Goal: Find specific page/section: Find specific page/section

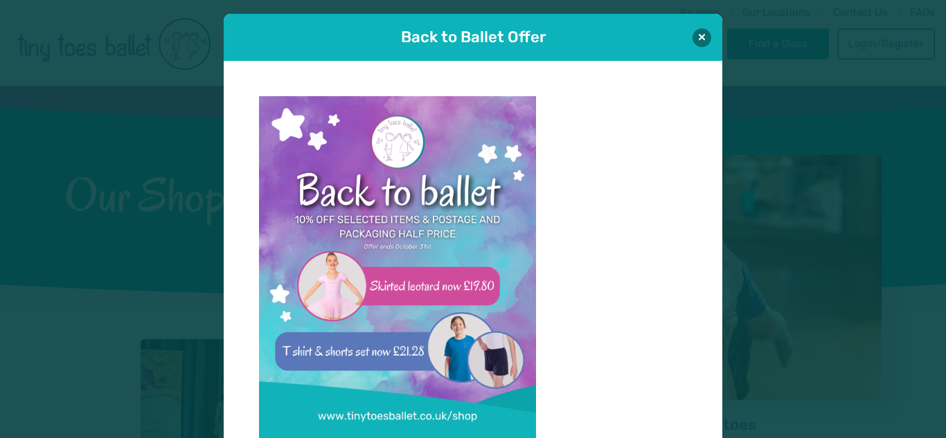
scroll to position [14, 0]
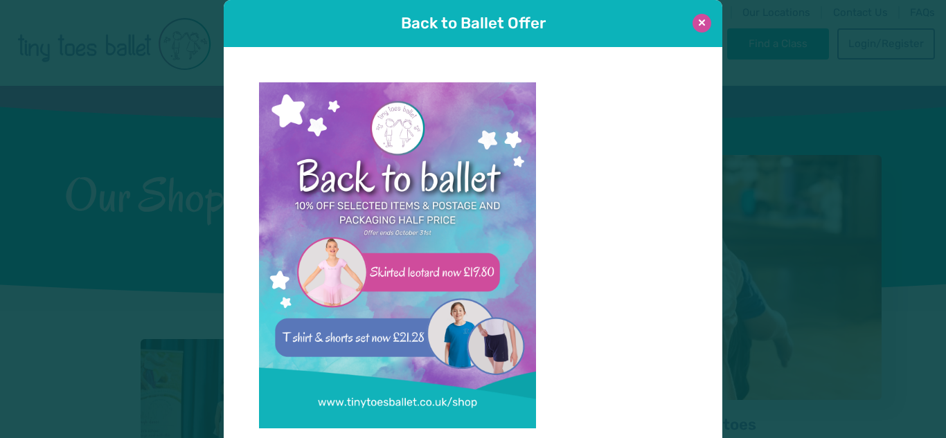
click at [706, 17] on button at bounding box center [701, 23] width 19 height 19
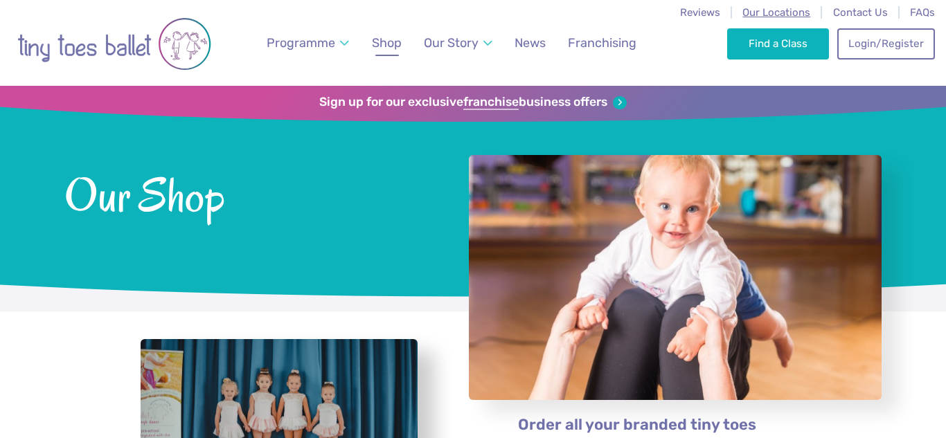
click at [762, 17] on span "Our Locations" at bounding box center [776, 12] width 68 height 12
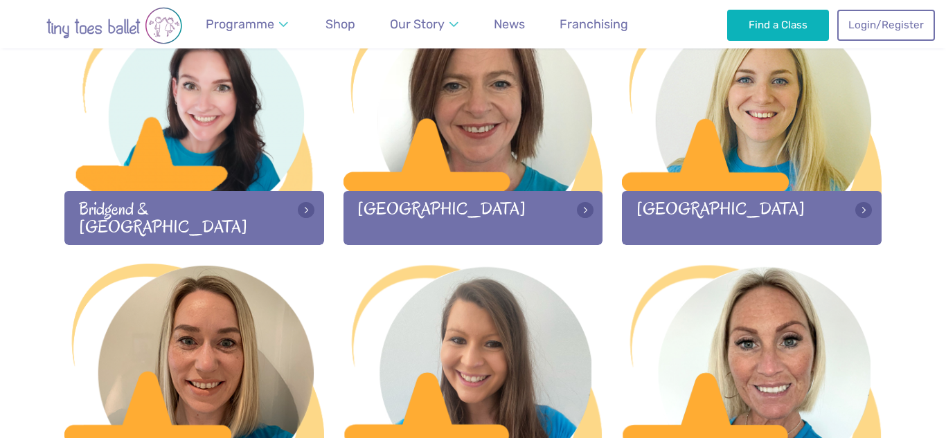
scroll to position [496, 0]
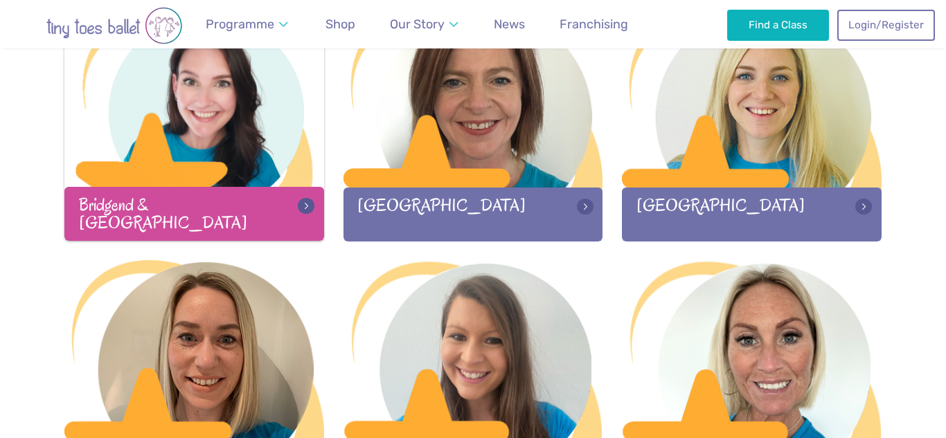
click at [227, 216] on div "Bridgend & [GEOGRAPHIC_DATA]" at bounding box center [194, 213] width 260 height 53
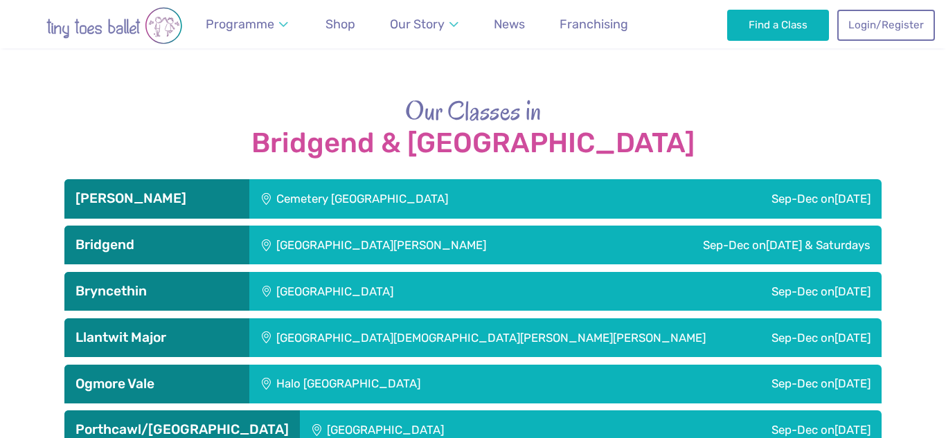
scroll to position [2154, 0]
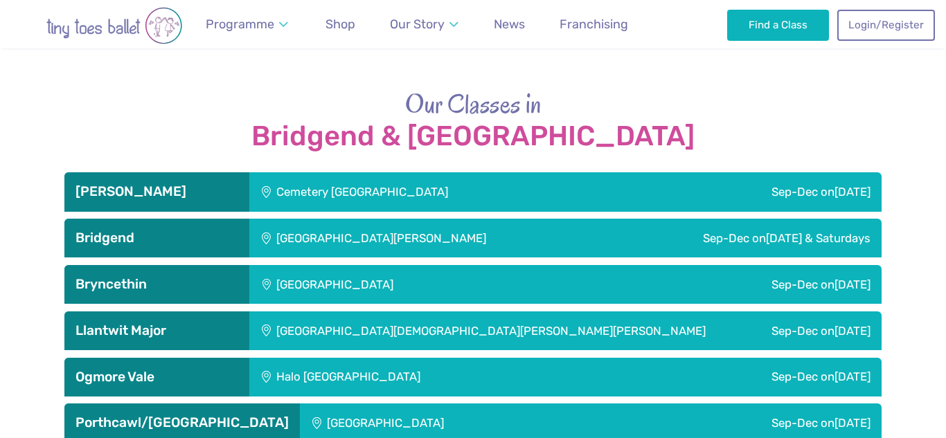
click at [183, 286] on h3 "Bryncethin" at bounding box center [156, 284] width 163 height 17
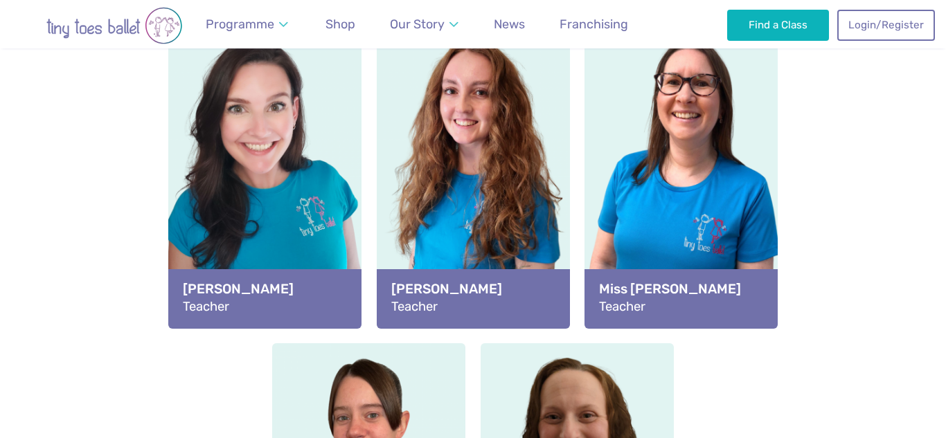
scroll to position [1452, 0]
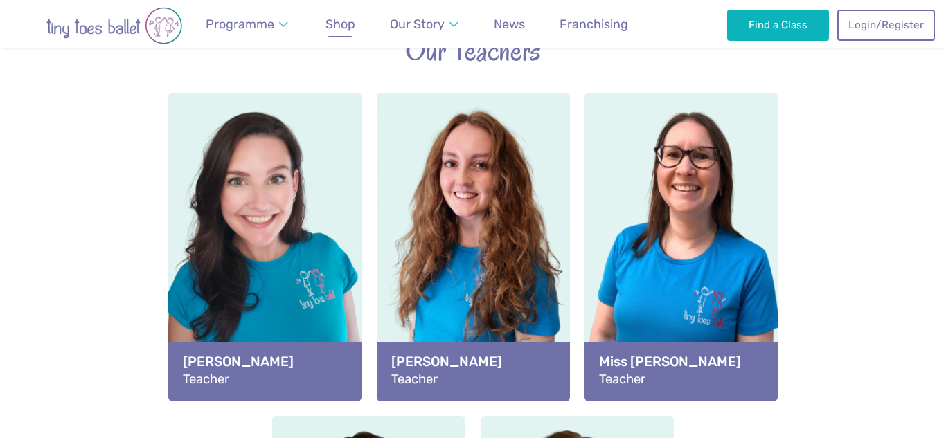
click at [339, 29] on span "Shop" at bounding box center [340, 24] width 30 height 15
